Goal: Find specific page/section: Find specific page/section

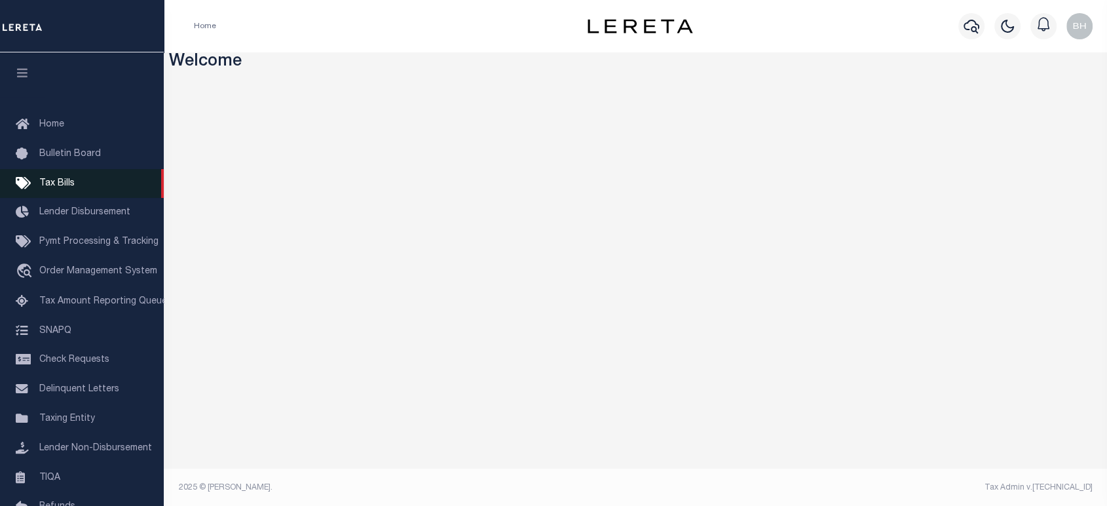
drag, startPoint x: 56, startPoint y: 187, endPoint x: 62, endPoint y: 192, distance: 8.0
click at [56, 187] on span "Tax Bills" at bounding box center [56, 183] width 35 height 9
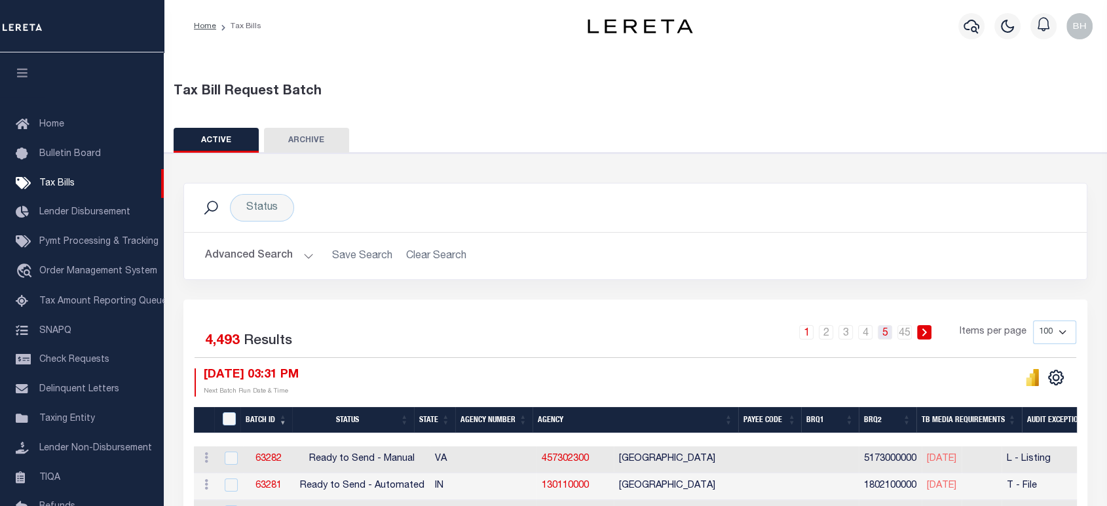
scroll to position [26, 0]
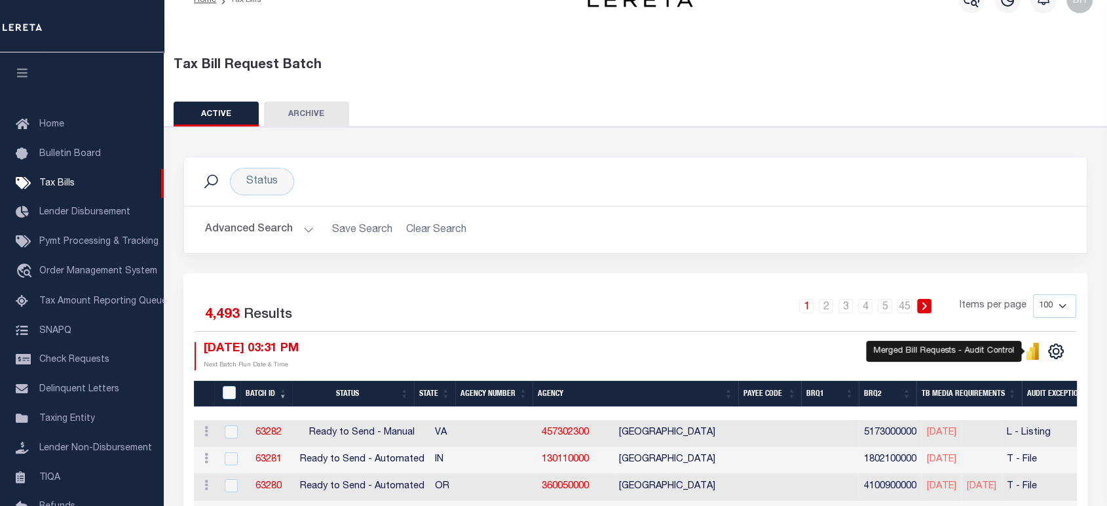
click at [1035, 348] on icon "" at bounding box center [1036, 351] width 6 height 17
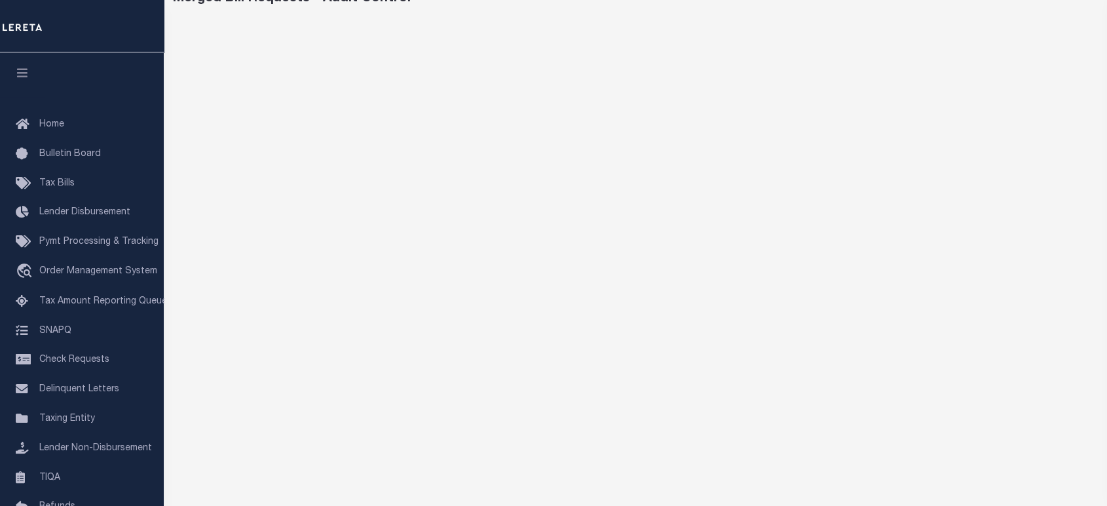
scroll to position [178, 0]
